Goal: Information Seeking & Learning: Learn about a topic

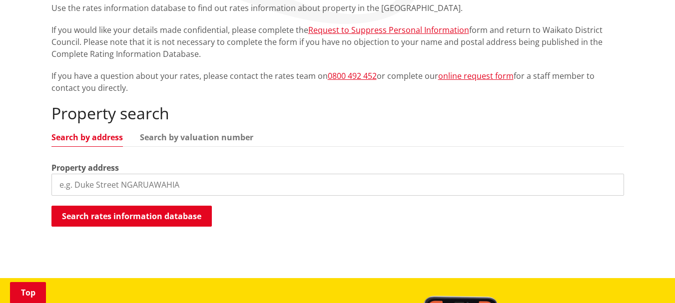
scroll to position [200, 0]
click at [216, 188] on input "search" at bounding box center [337, 185] width 573 height 22
type input "420 bluff road"
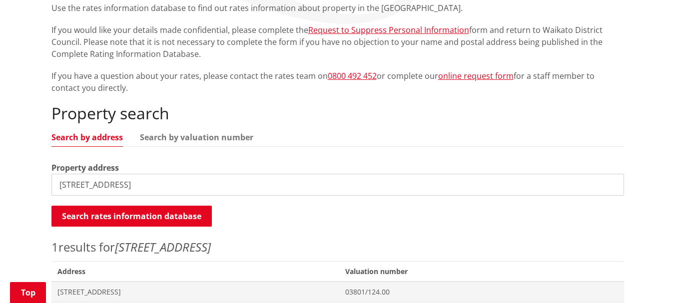
scroll to position [300, 0]
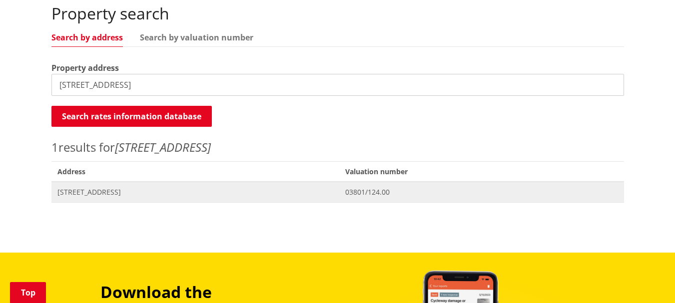
click at [132, 193] on span "420 Bluff Road POKENO" at bounding box center [195, 192] width 276 height 10
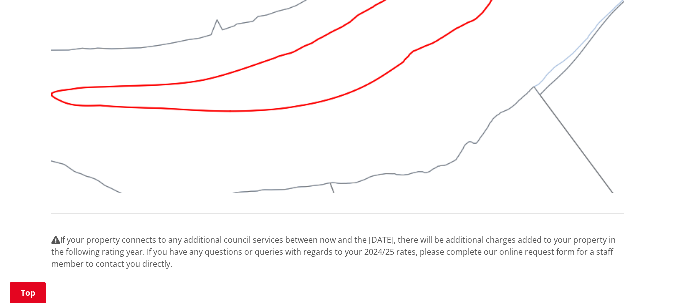
scroll to position [1050, 0]
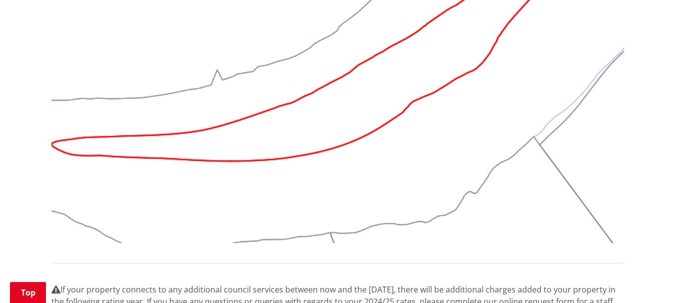
click at [292, 142] on img at bounding box center [337, 29] width 573 height 430
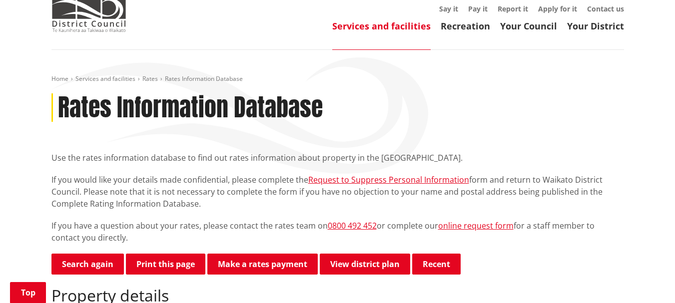
scroll to position [200, 0]
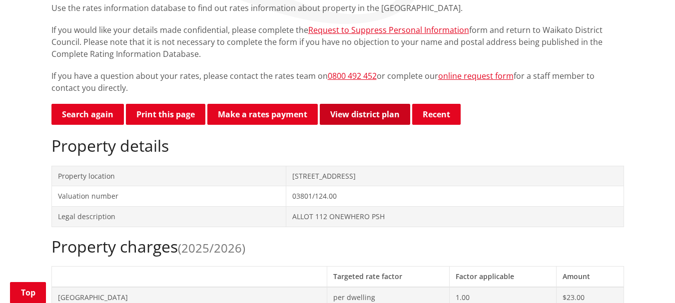
click at [366, 119] on link "View district plan" at bounding box center [365, 114] width 90 height 21
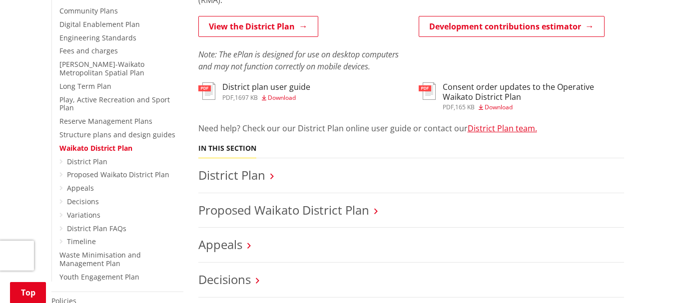
scroll to position [350, 0]
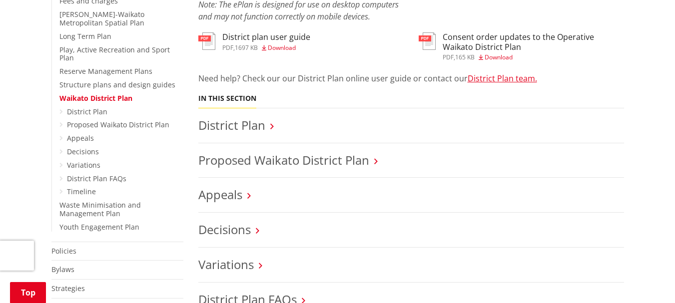
click at [268, 127] on h3 "District Plan" at bounding box center [411, 125] width 426 height 14
click at [269, 127] on h3 "District Plan" at bounding box center [411, 125] width 426 height 14
click at [223, 129] on link "District Plan" at bounding box center [231, 125] width 67 height 16
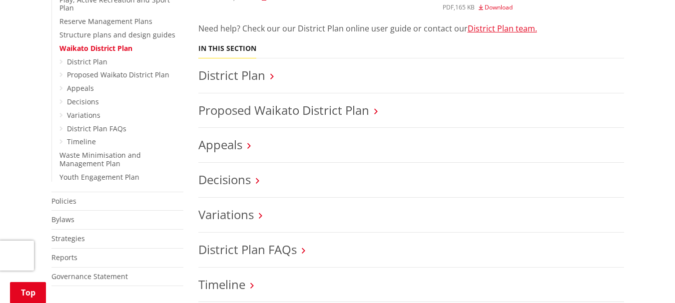
scroll to position [450, 0]
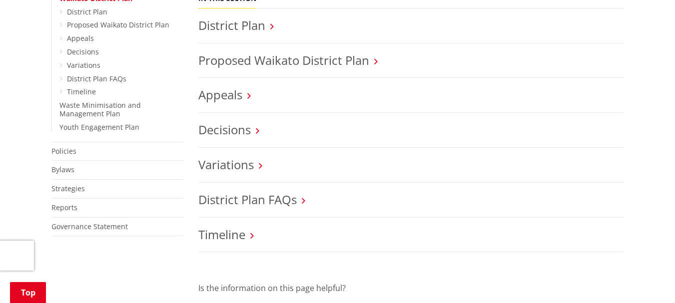
click at [247, 98] on h3 "Appeals" at bounding box center [411, 95] width 426 height 14
click at [222, 99] on link "Appeals" at bounding box center [220, 94] width 44 height 16
